Goal: Information Seeking & Learning: Check status

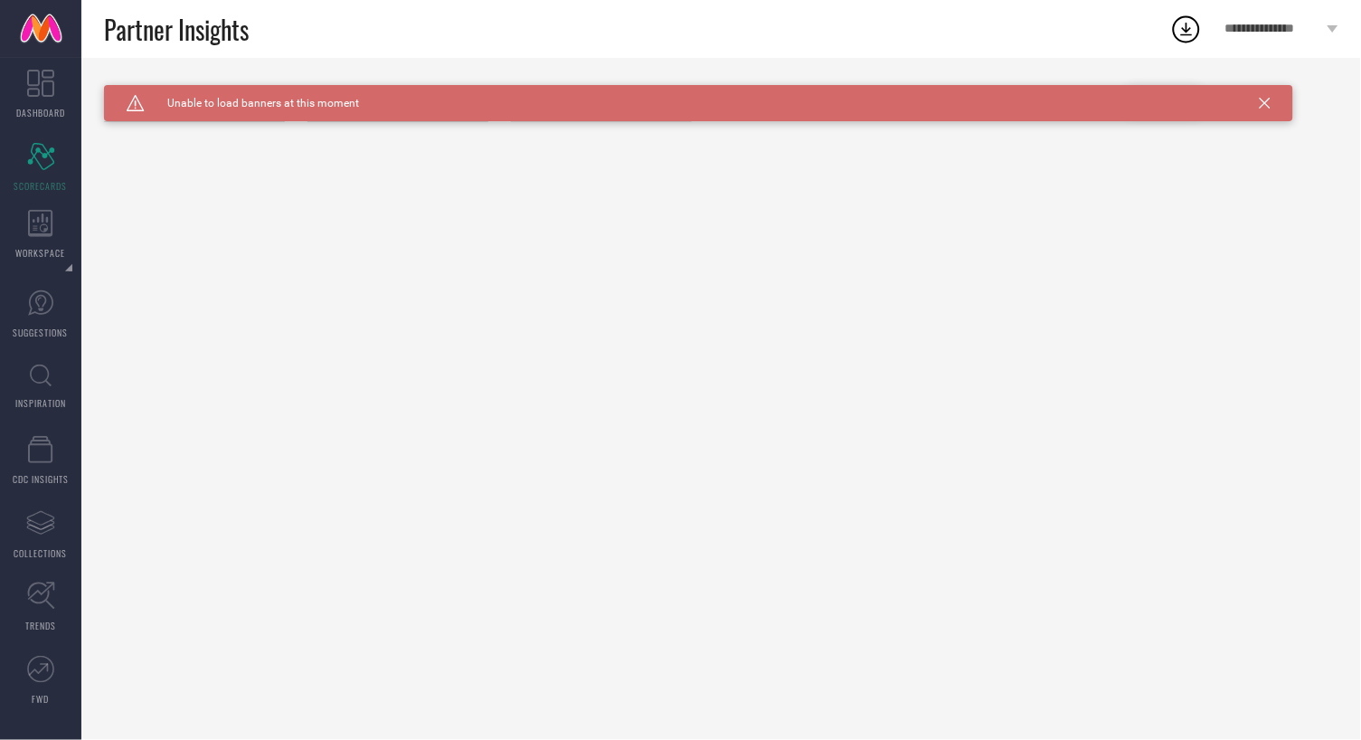
type input "All"
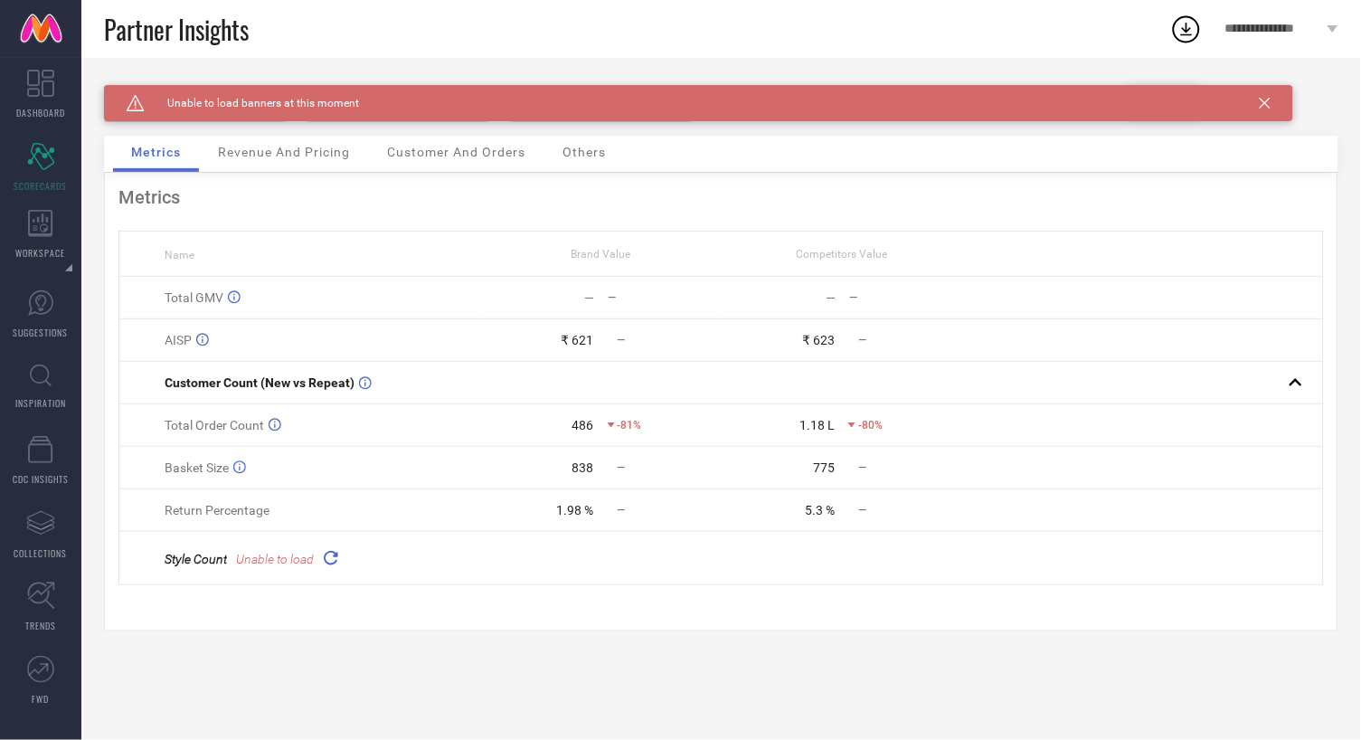
click at [1263, 103] on icon at bounding box center [1265, 103] width 11 height 11
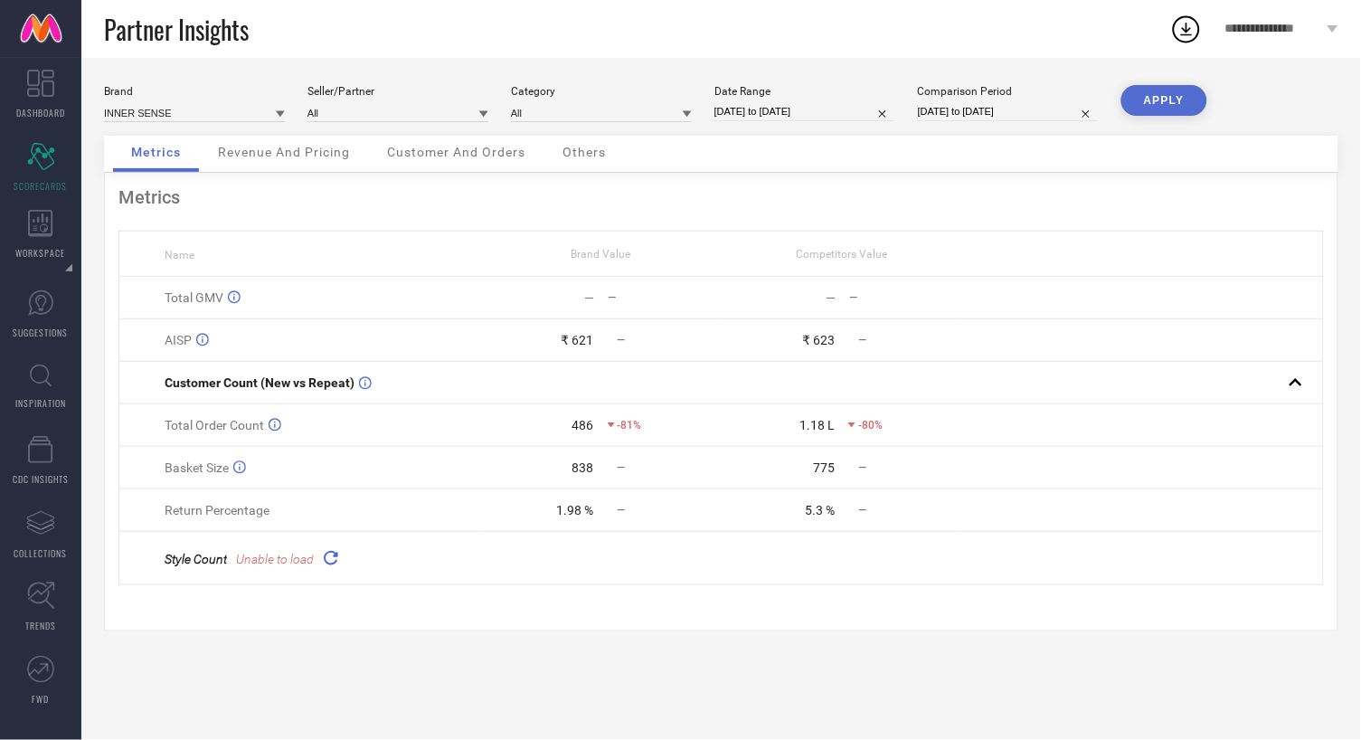
select select "9"
select select "2025"
select select "10"
select select "2025"
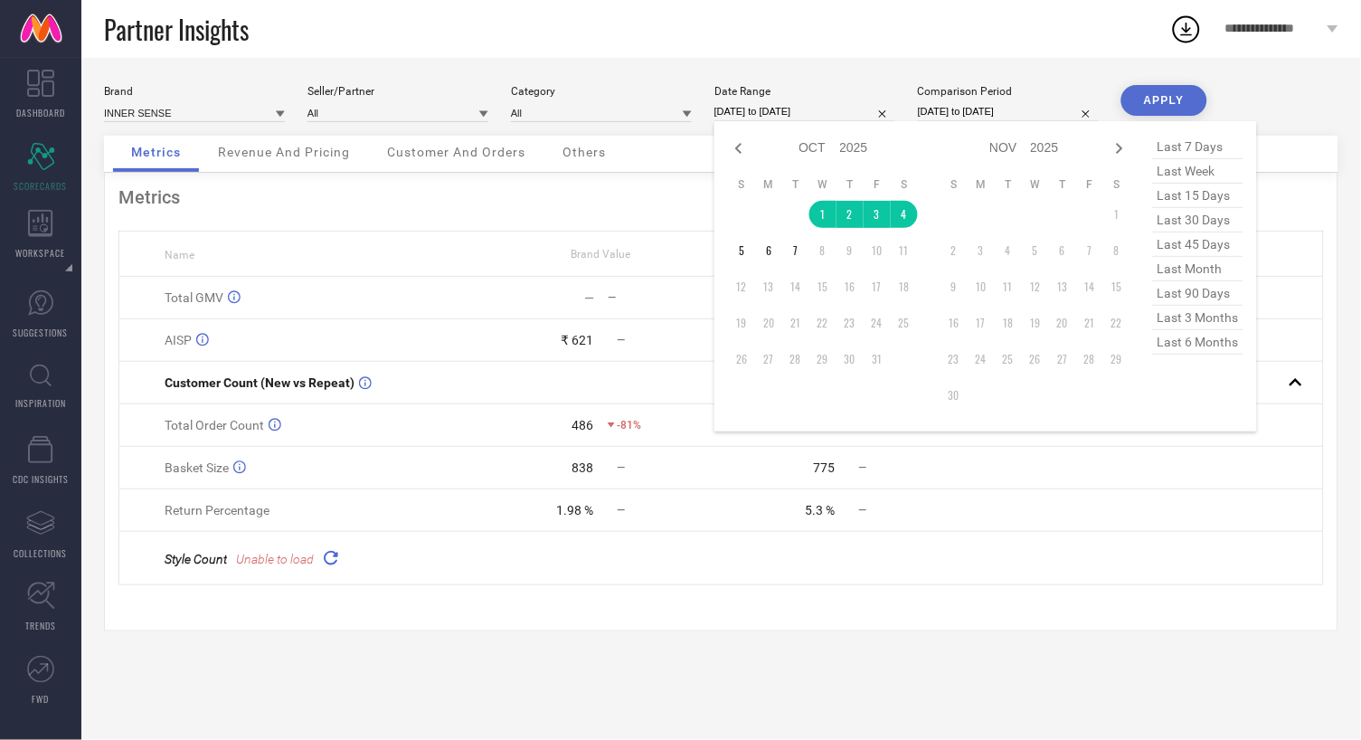
click at [867, 117] on input "[DATE] to [DATE]" at bounding box center [805, 111] width 181 height 19
click at [725, 134] on div "Jan Feb Mar Apr May Jun [DATE] Aug Sep Oct Nov [DATE] 2016 2017 2018 2019 2020 …" at bounding box center [986, 276] width 543 height 310
click at [731, 141] on icon at bounding box center [739, 149] width 22 height 22
select select "8"
select select "2025"
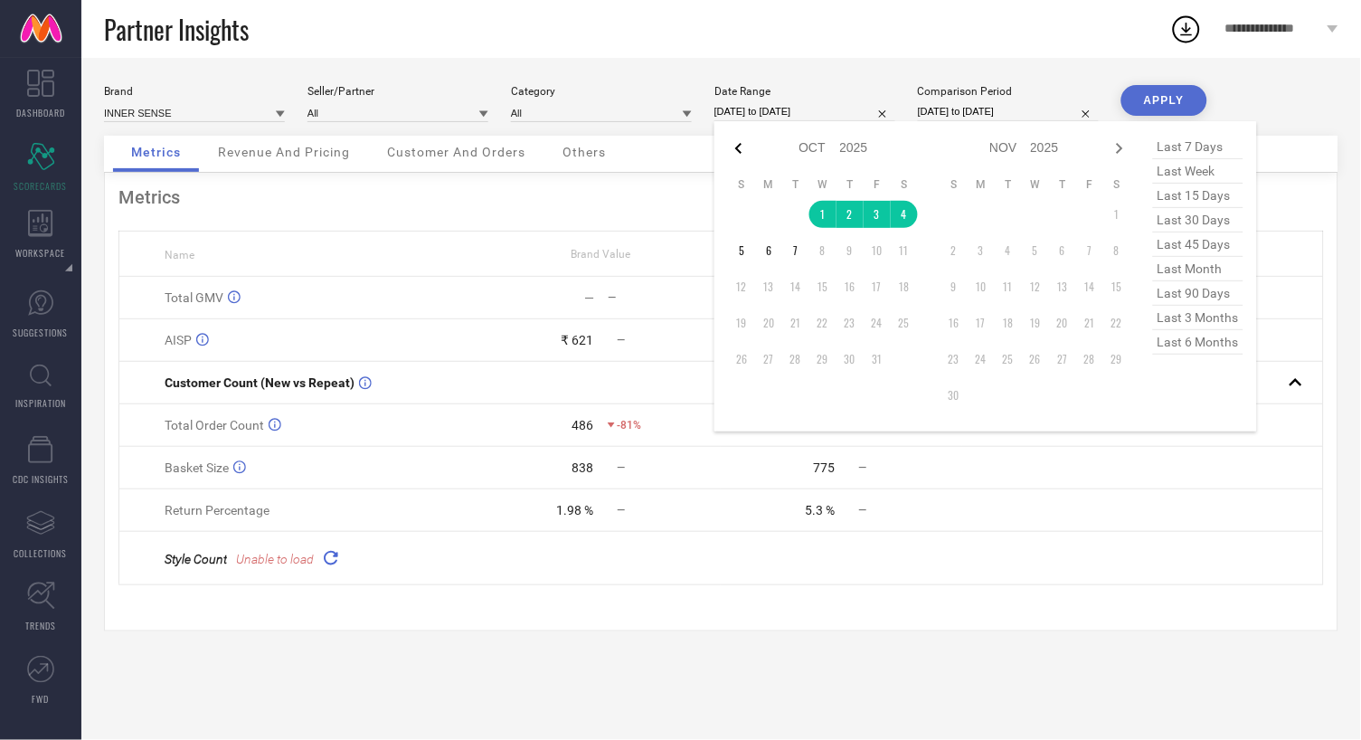
select select "9"
select select "2025"
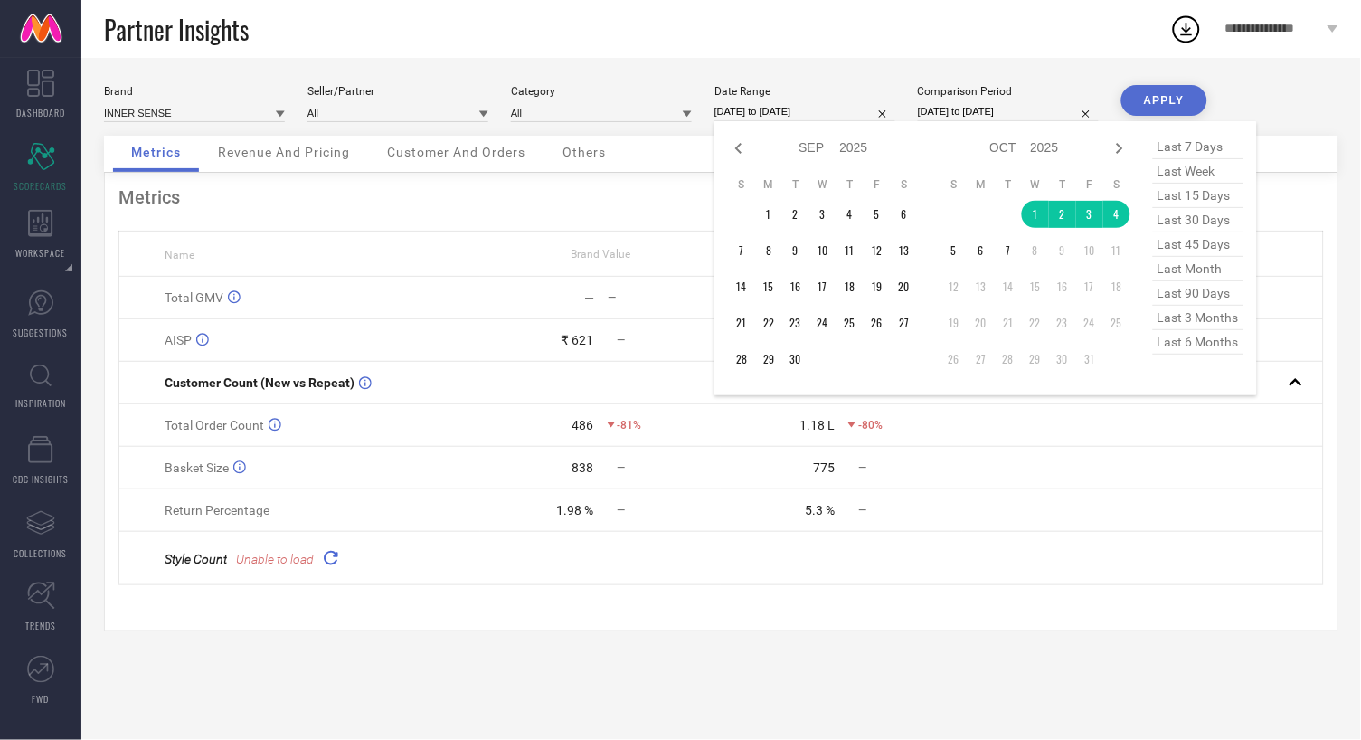
click at [1213, 224] on span "last 30 days" at bounding box center [1198, 220] width 90 height 24
type input "[DATE] to [DATE]"
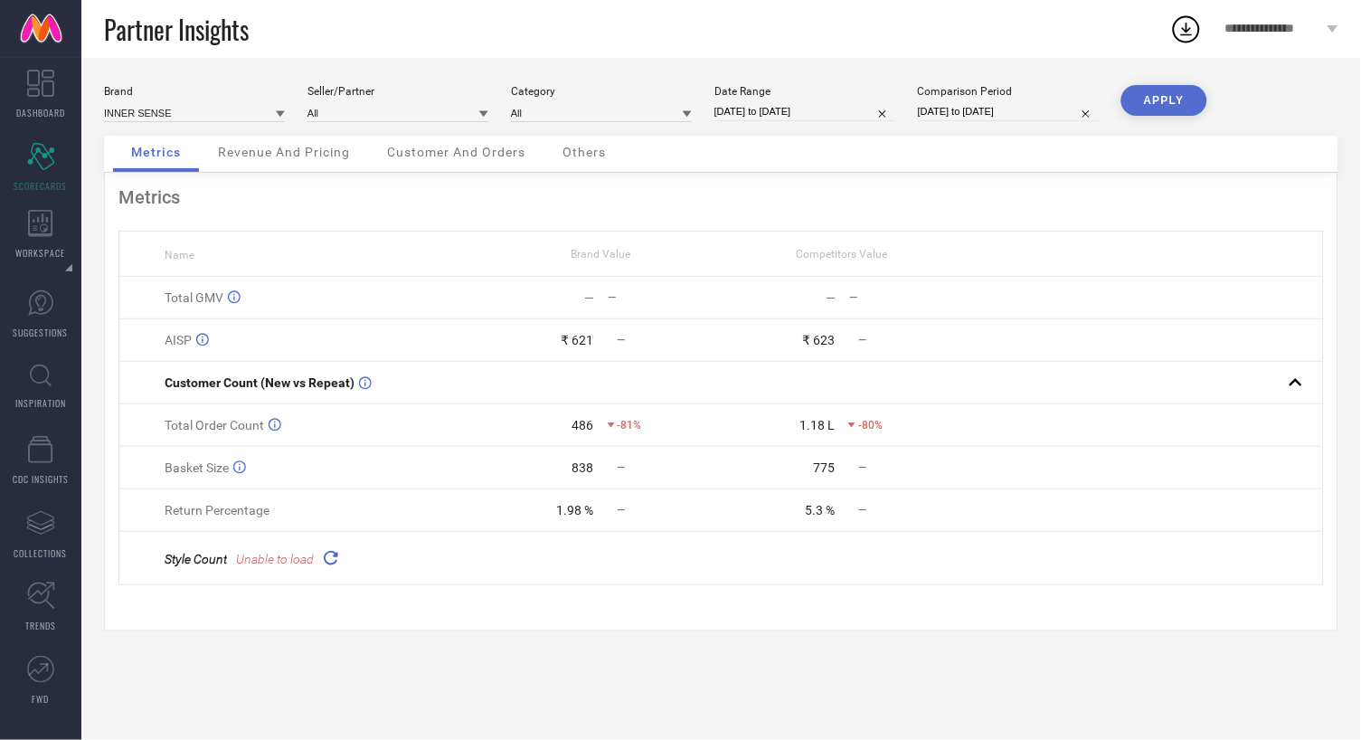
click at [1177, 103] on button "APPLY" at bounding box center [1165, 100] width 86 height 31
click at [380, 520] on icon at bounding box center [369, 515] width 21 height 21
click at [264, 111] on input at bounding box center [194, 112] width 181 height 19
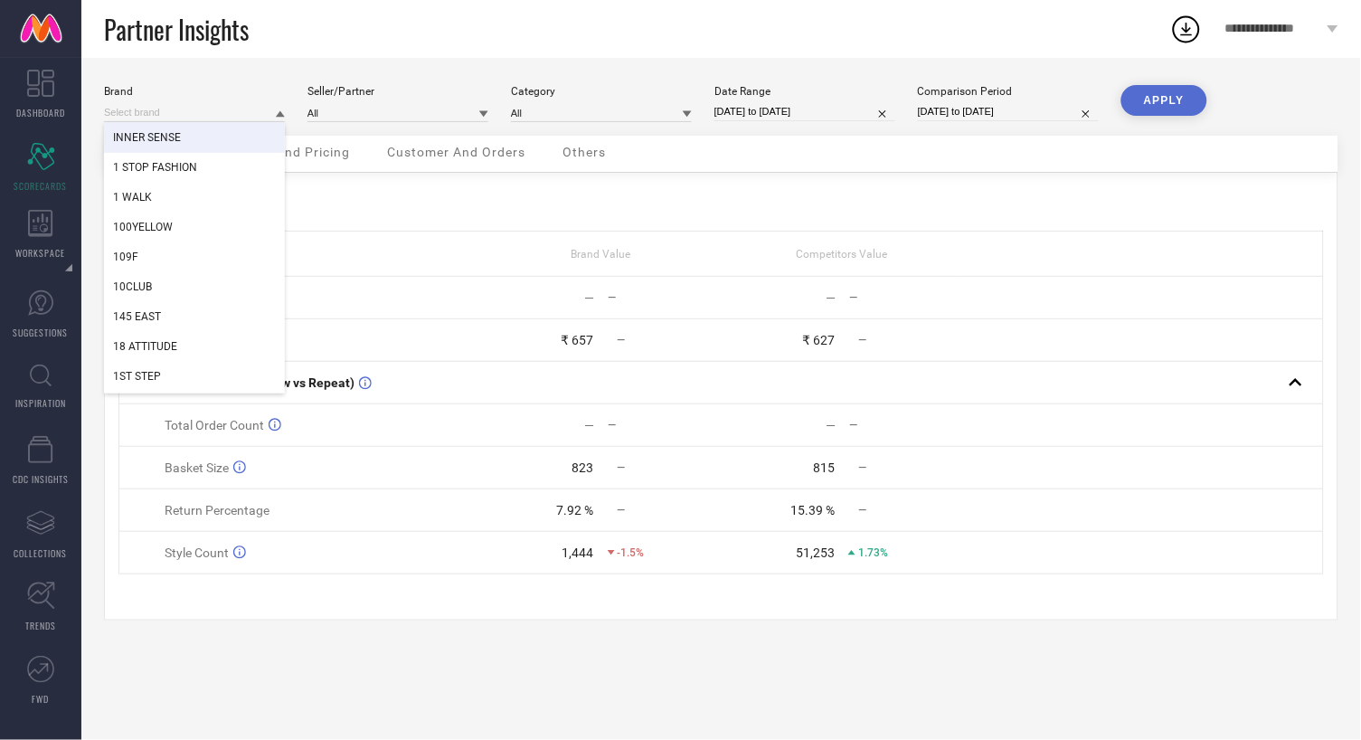
click at [165, 134] on span "INNER SENSE" at bounding box center [147, 137] width 68 height 13
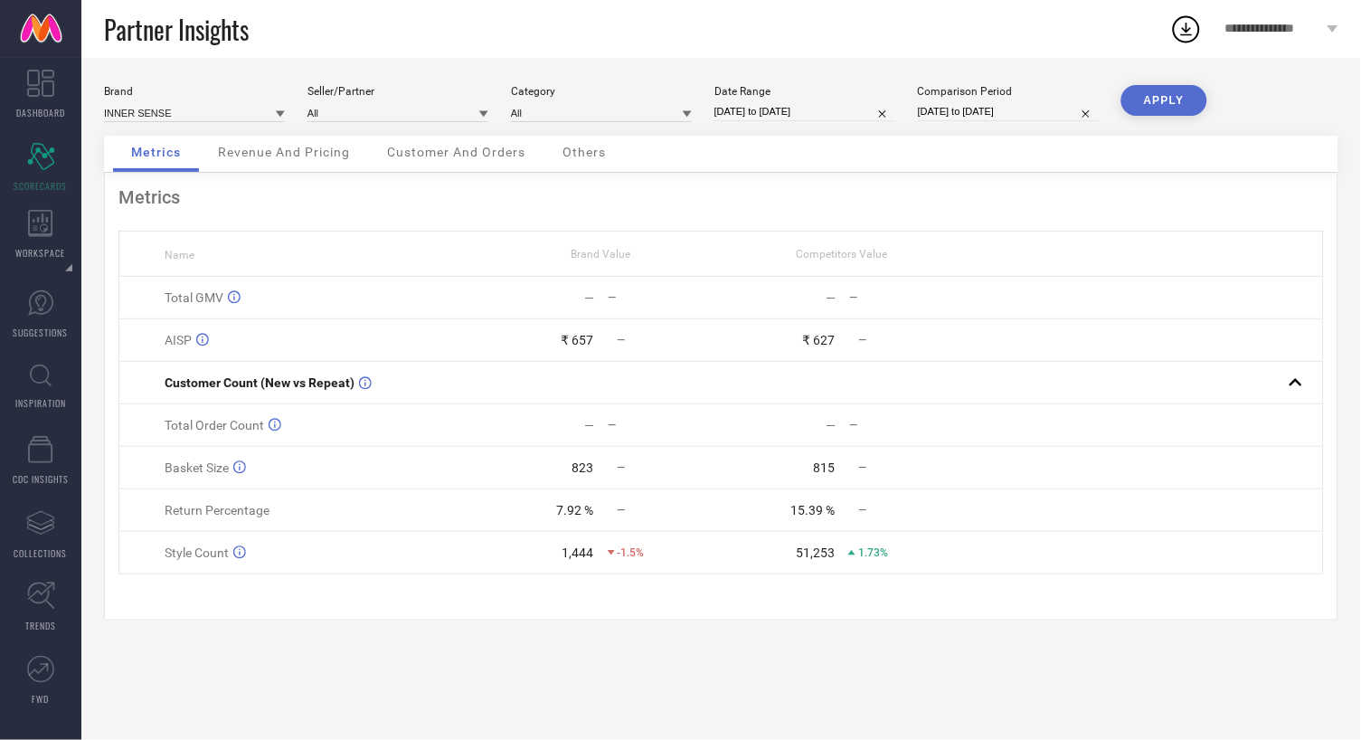
click at [346, 62] on div "Brand INNER SENSE Seller/Partner All Category All Date Range [DATE] to [DATE] C…" at bounding box center [721, 399] width 1280 height 682
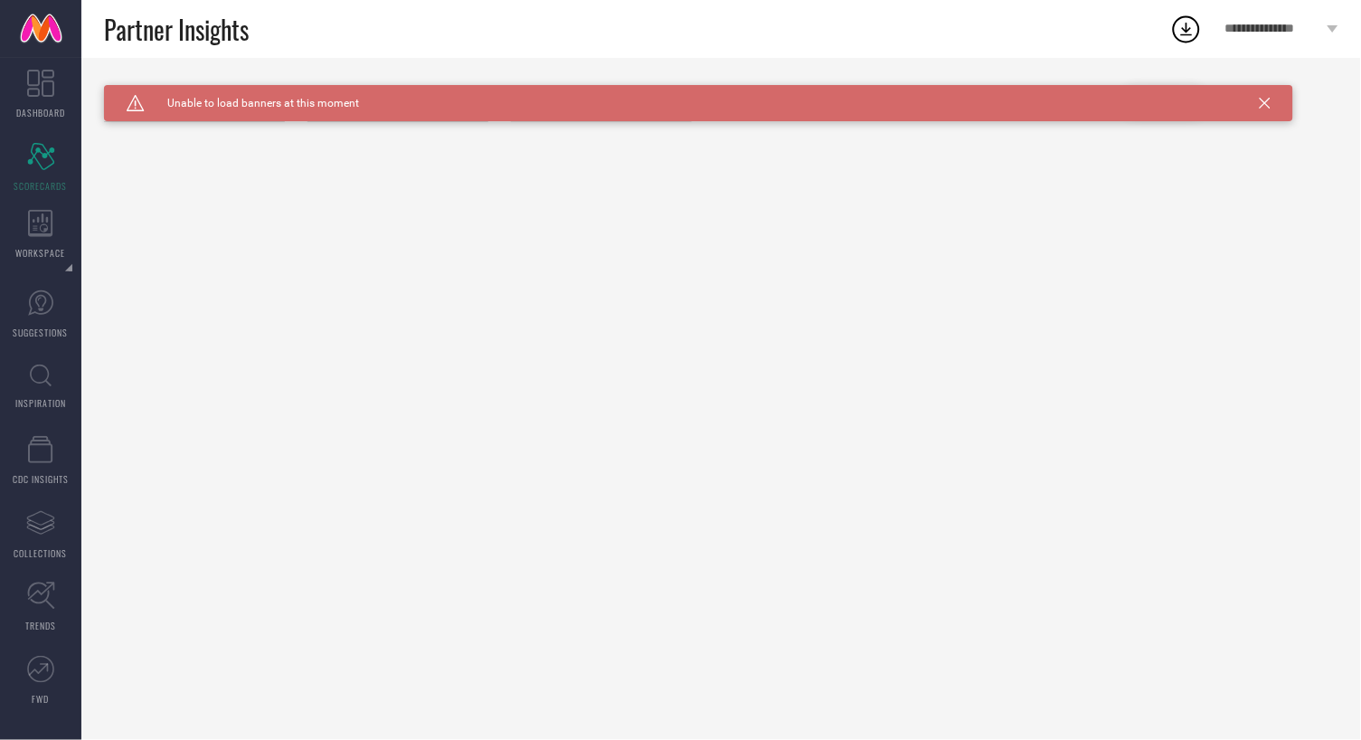
type input "All"
click at [1266, 100] on icon at bounding box center [1265, 103] width 11 height 11
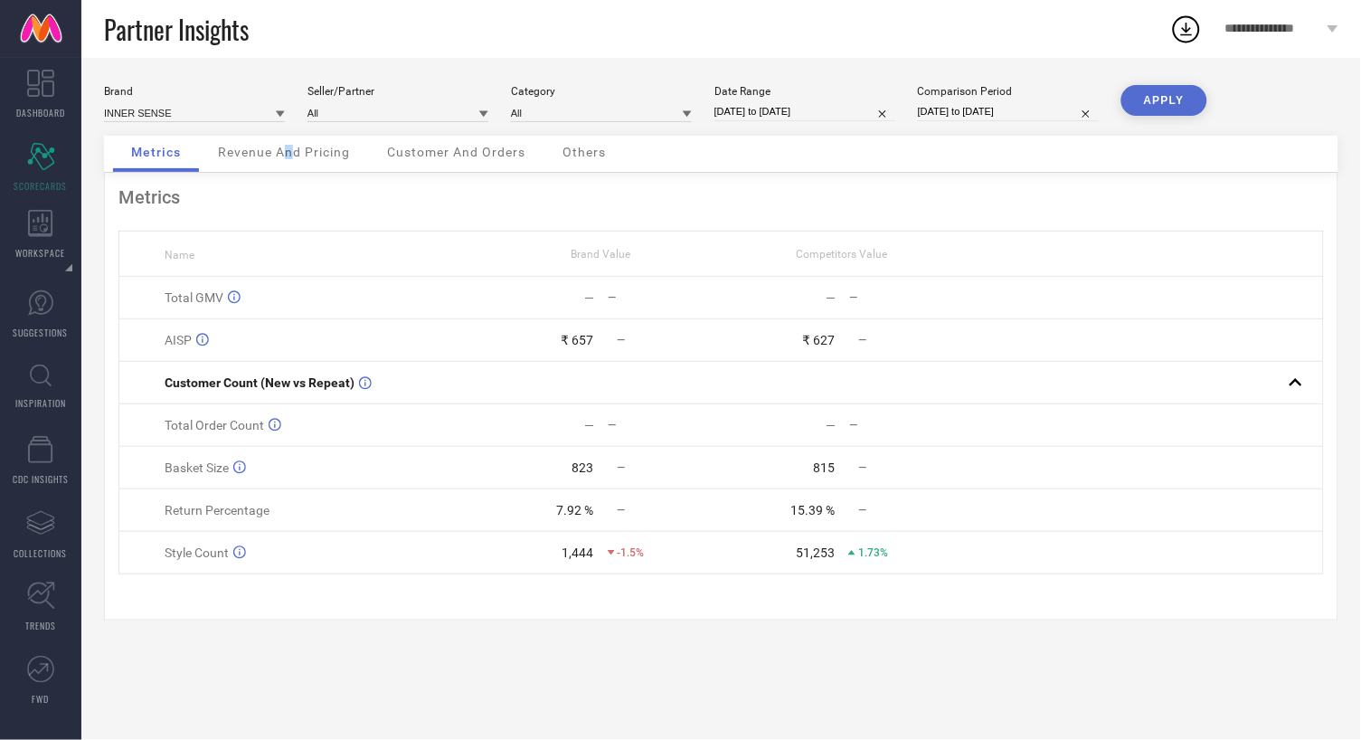
click at [288, 151] on span "Revenue And Pricing" at bounding box center [284, 152] width 132 height 14
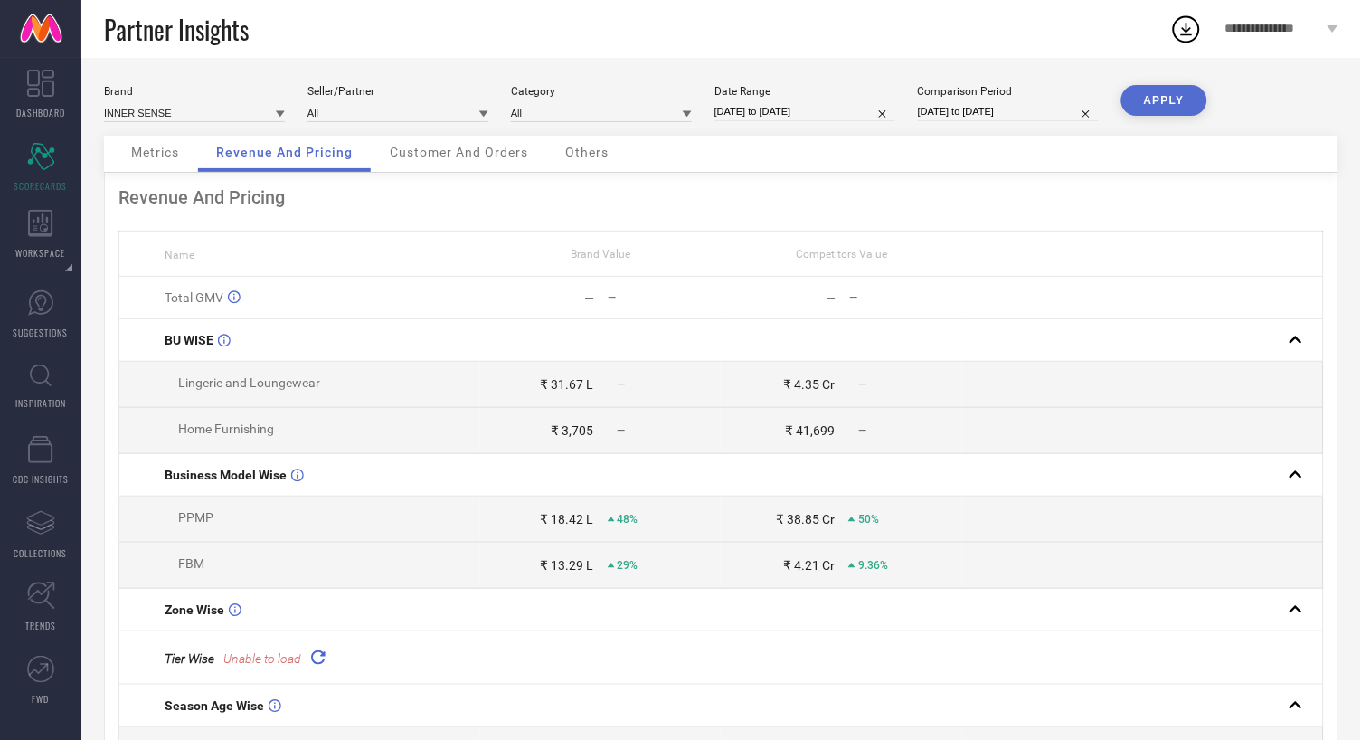
click at [449, 164] on div "Customer And Orders" at bounding box center [459, 154] width 175 height 36
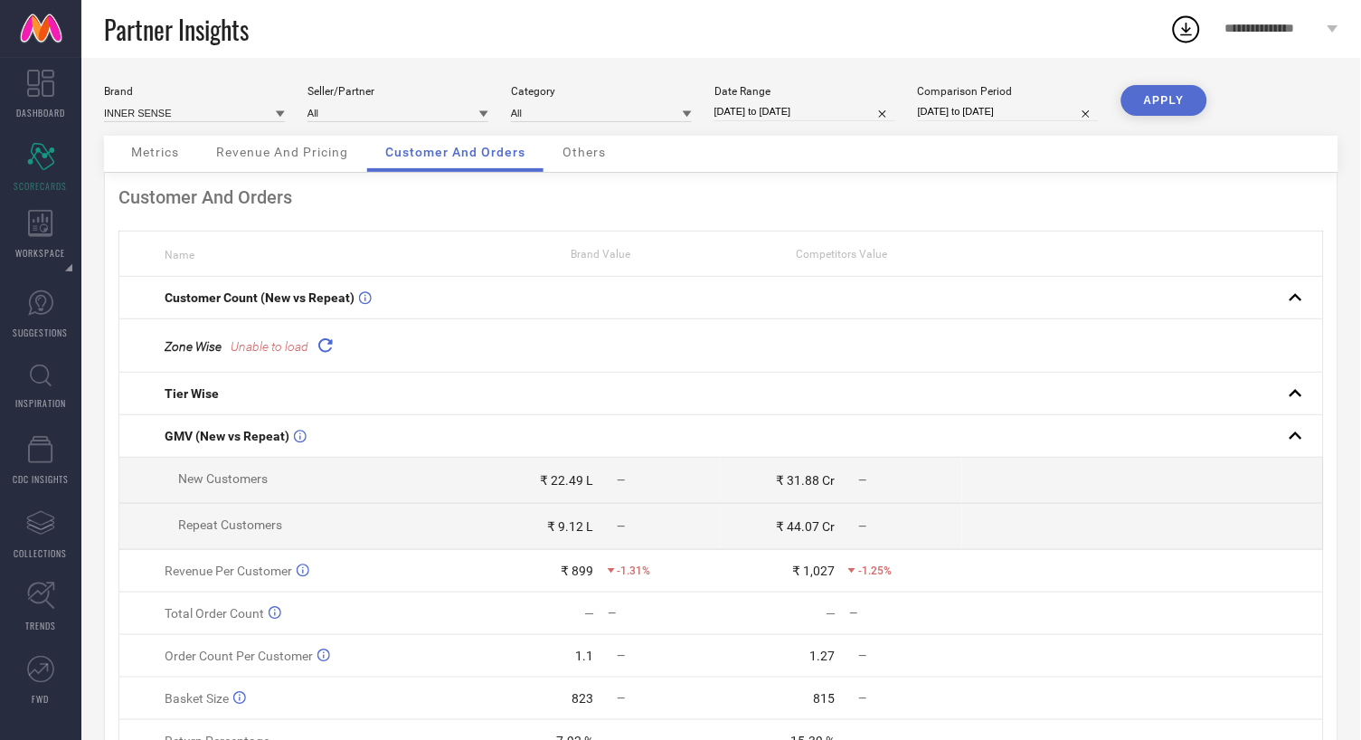
click at [595, 165] on div "Others" at bounding box center [585, 154] width 80 height 36
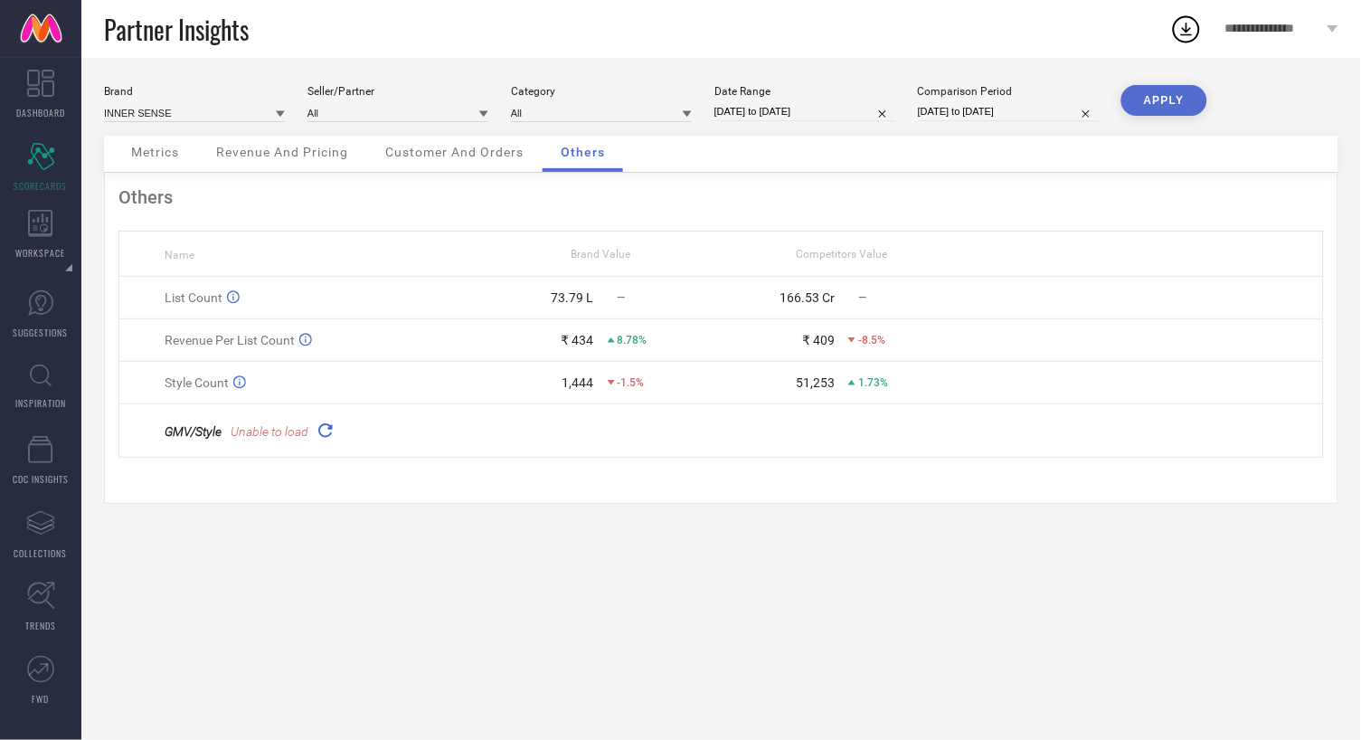
click at [171, 155] on span "Metrics" at bounding box center [155, 152] width 48 height 14
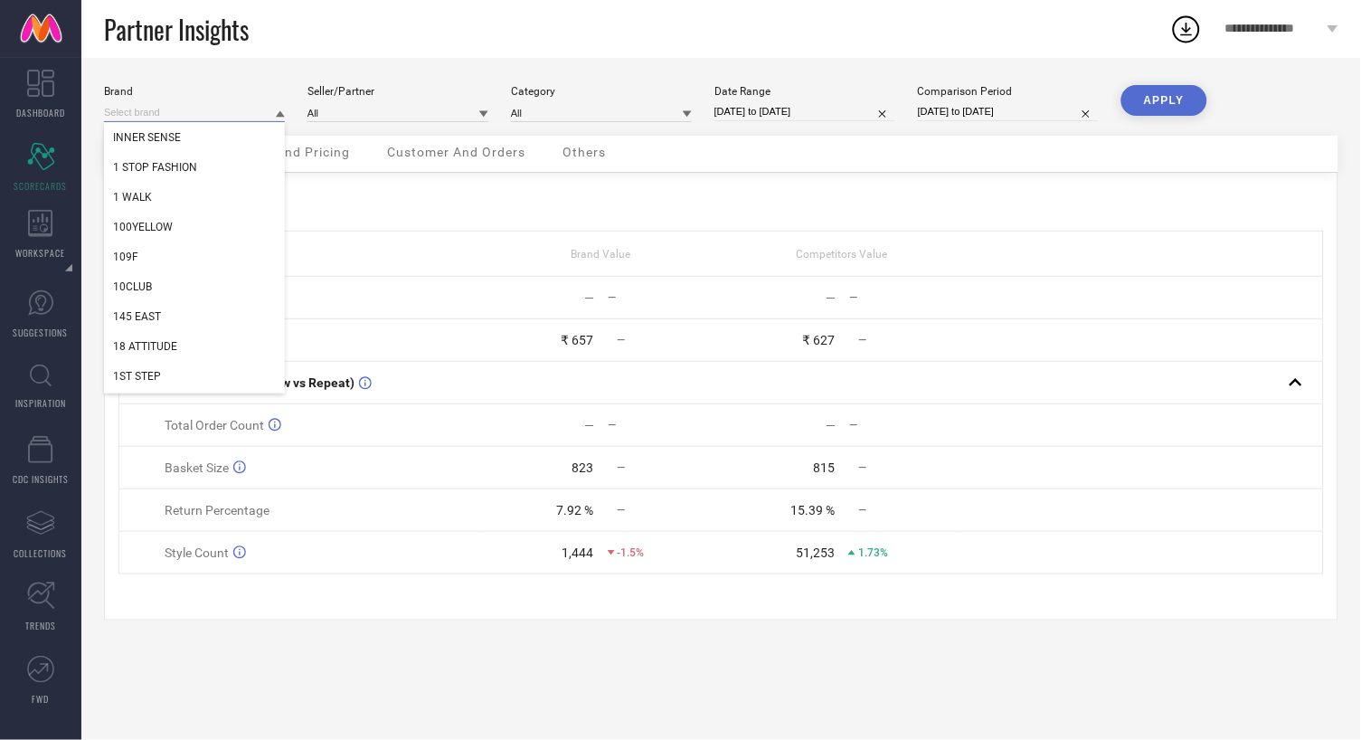
click at [242, 103] on input at bounding box center [194, 112] width 181 height 19
click at [148, 284] on span "250 DESIGNS" at bounding box center [146, 286] width 66 height 13
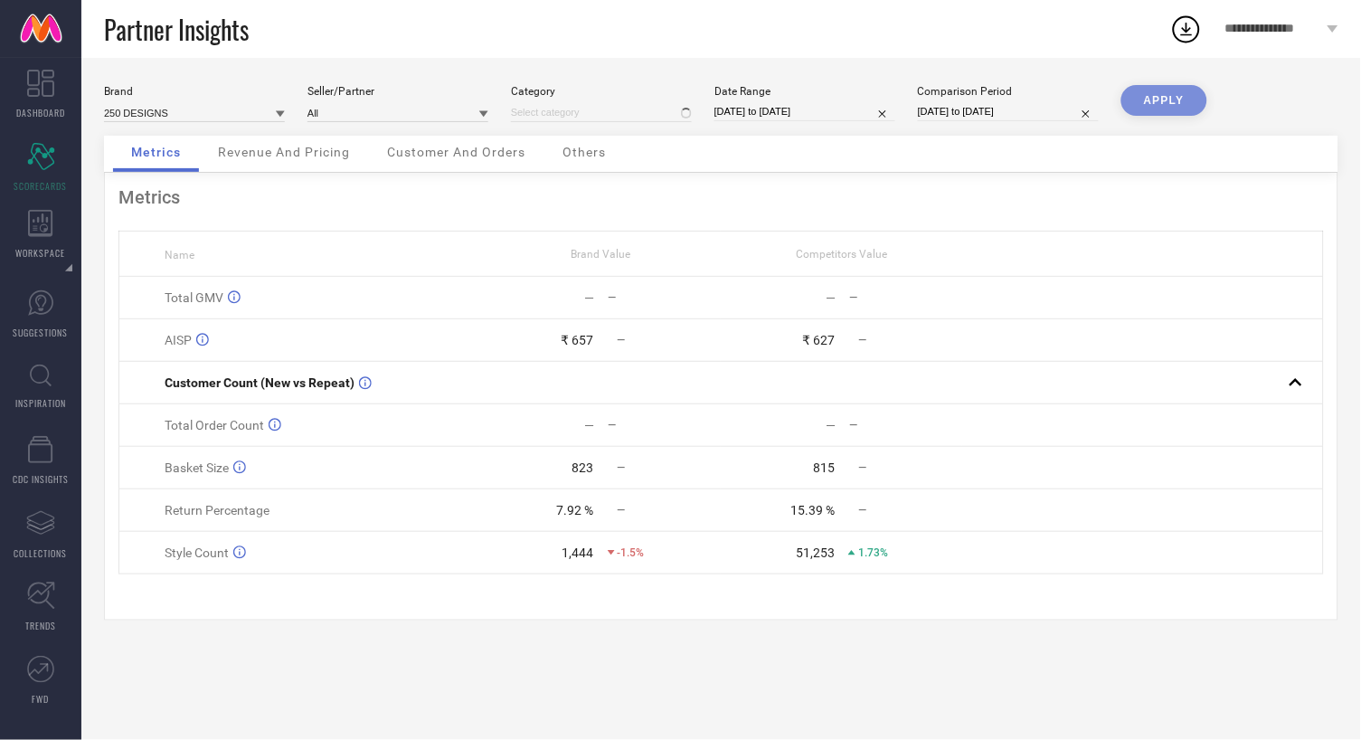
type input "All"
click at [250, 97] on div "Brand 250 DESIGNS" at bounding box center [194, 103] width 181 height 37
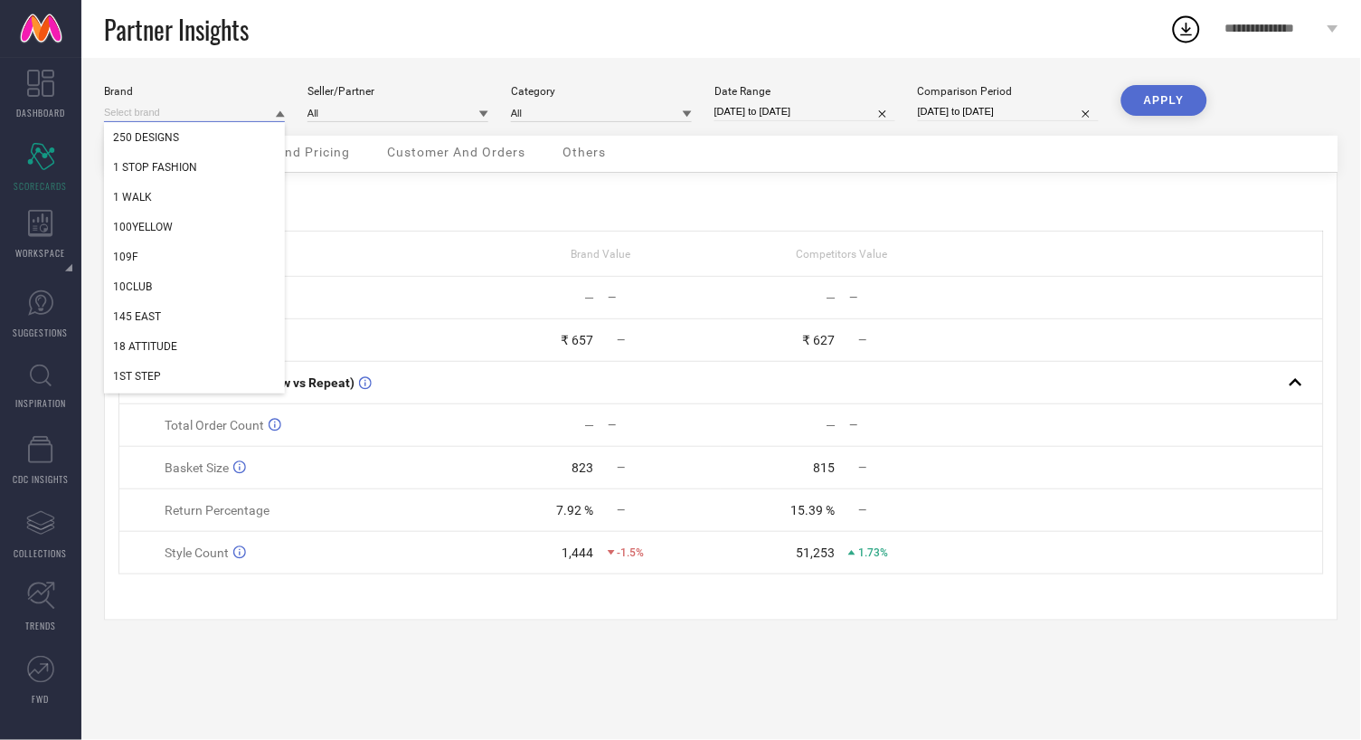
click at [239, 118] on input at bounding box center [194, 112] width 181 height 19
type input "inn"
click at [159, 279] on div "INNER SENSE" at bounding box center [194, 286] width 181 height 31
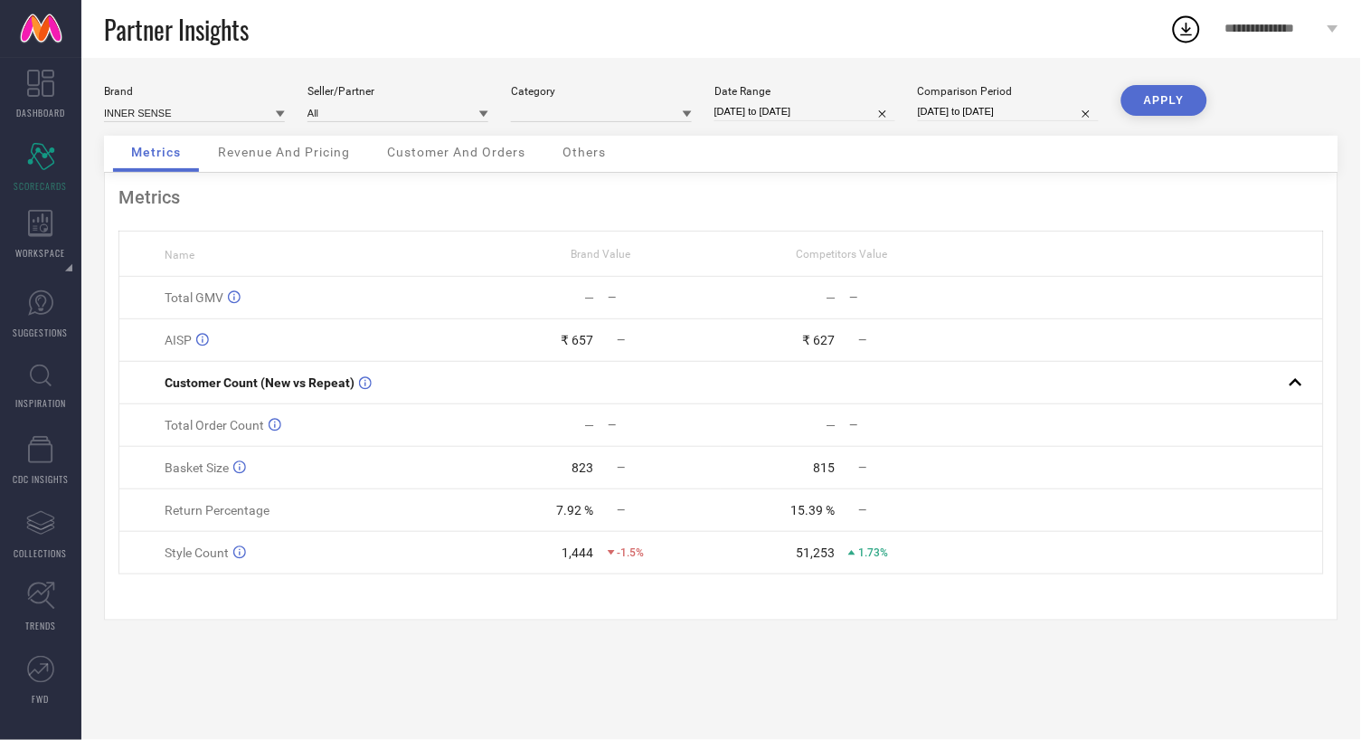
type input "All"
click at [1139, 95] on button "APPLY" at bounding box center [1165, 100] width 86 height 31
